Goal: Transaction & Acquisition: Purchase product/service

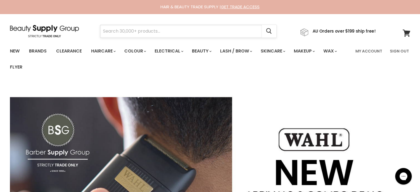
paste input "Davroe Smooth"
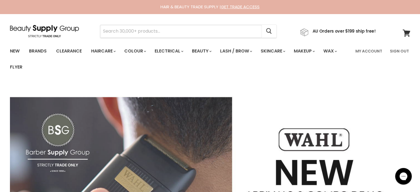
type input "Davroe Smooth"
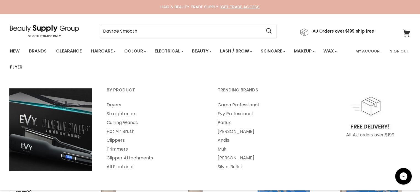
type input "Davroe Smooth"
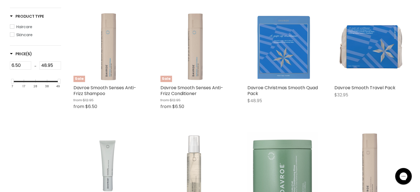
scroll to position [138, 0]
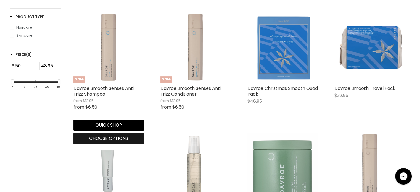
click at [100, 137] on span "Choose options" at bounding box center [108, 138] width 39 height 6
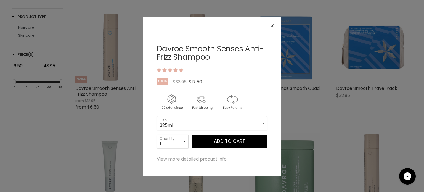
click at [186, 125] on select "325ml 100ml 1 Litre" at bounding box center [212, 123] width 111 height 14
click at [157, 116] on select "325ml 100ml 1 Litre" at bounding box center [212, 123] width 111 height 14
select select "1 Litre"
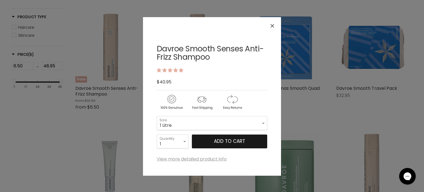
click at [216, 143] on button "Add to cart" at bounding box center [229, 142] width 75 height 14
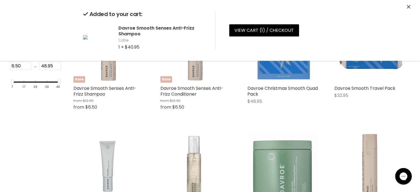
click at [410, 7] on icon "Close" at bounding box center [409, 7] width 4 height 4
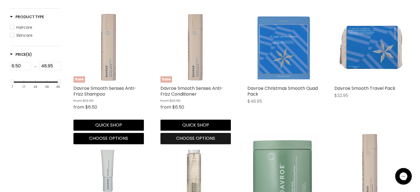
click at [192, 140] on span "Choose options" at bounding box center [195, 138] width 39 height 6
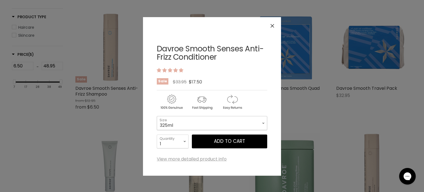
click at [211, 124] on select "325ml 100ml 1 Litre" at bounding box center [212, 123] width 111 height 14
click at [157, 116] on select "325ml 100ml 1 Litre" at bounding box center [212, 123] width 111 height 14
select select "1 Litre"
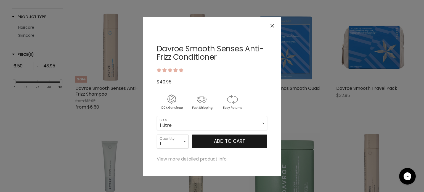
click at [231, 139] on button "Add to cart" at bounding box center [229, 142] width 75 height 14
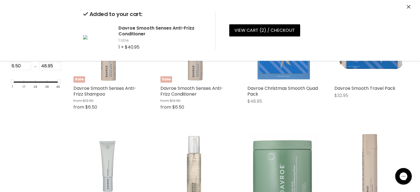
click at [252, 24] on div "View cart ( 2 ) / Checkout Checkout" at bounding box center [276, 30] width 122 height 39
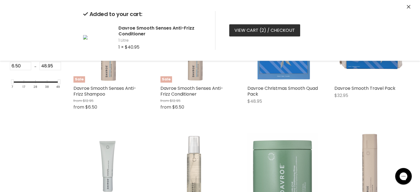
click at [247, 30] on link "View cart ( 2 ) / Checkout" at bounding box center [264, 30] width 71 height 12
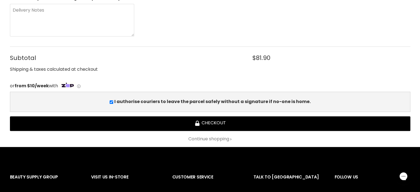
scroll to position [221, 0]
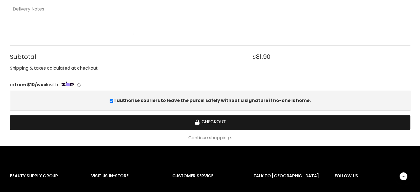
click at [214, 124] on button "Checkout" at bounding box center [210, 122] width 401 height 15
